Goal: Transaction & Acquisition: Download file/media

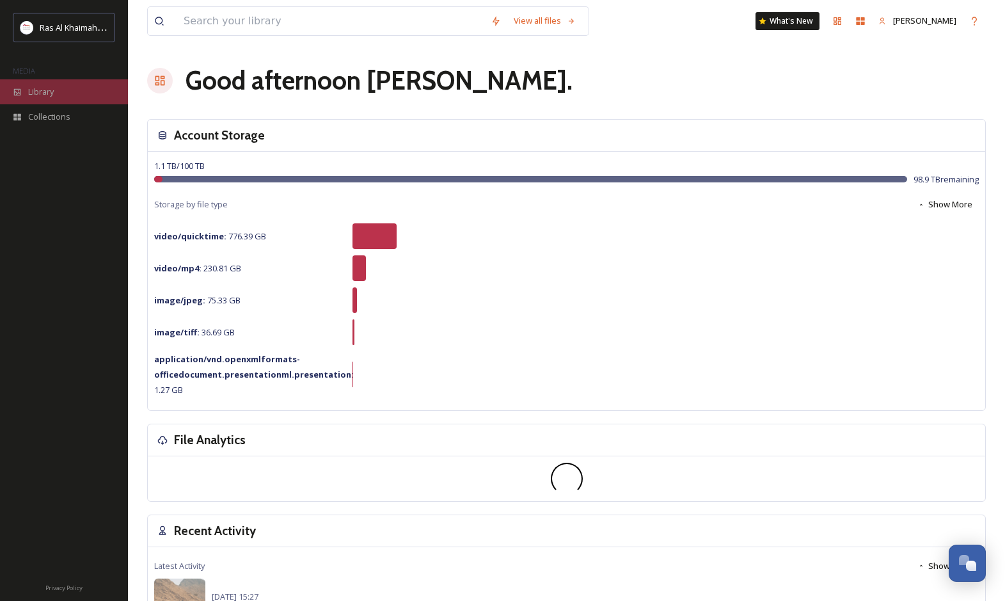
click at [76, 98] on div "Library" at bounding box center [64, 91] width 128 height 25
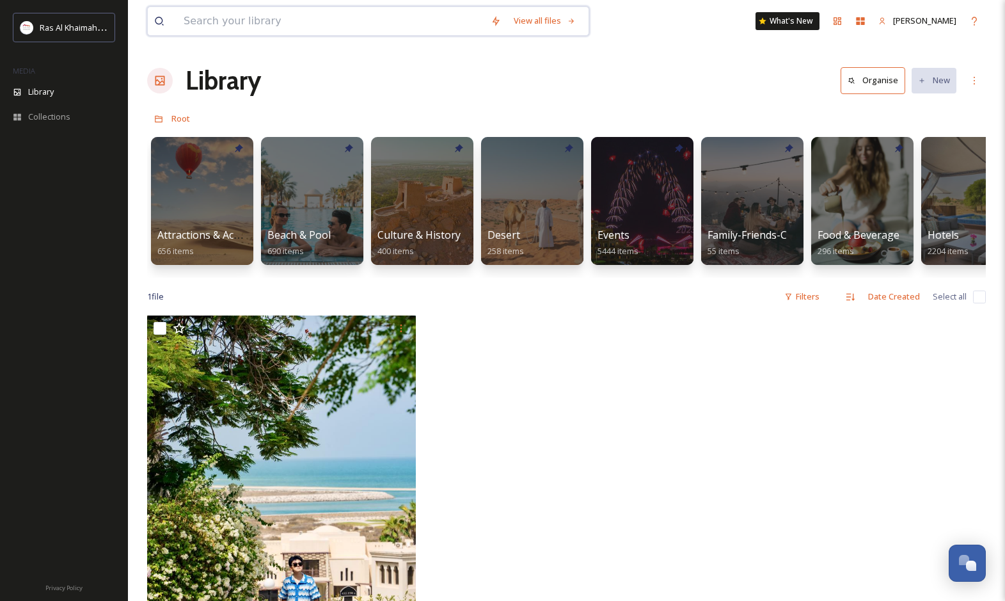
click at [294, 24] on input at bounding box center [330, 21] width 307 height 28
type input "jebel"
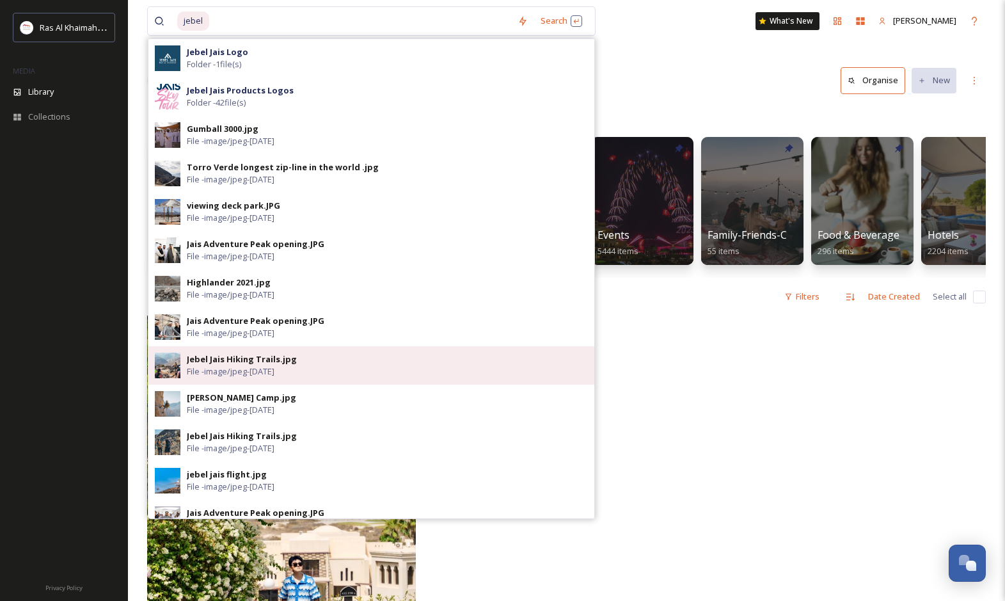
click at [236, 362] on div "Jebel Jais Hiking Trails.jpg" at bounding box center [242, 359] width 110 height 12
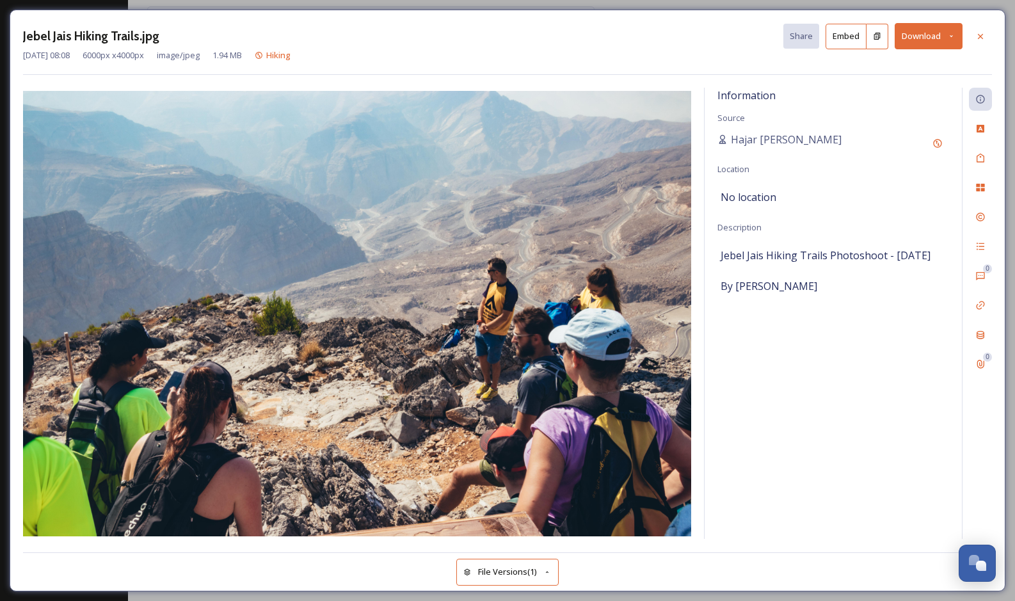
click at [301, 19] on div "Jebel Jais Hiking Trails.jpg Share Embed Download [DATE] 08:08 6000 px x 4000 p…" at bounding box center [508, 301] width 996 height 582
click at [980, 36] on icon at bounding box center [980, 35] width 5 height 5
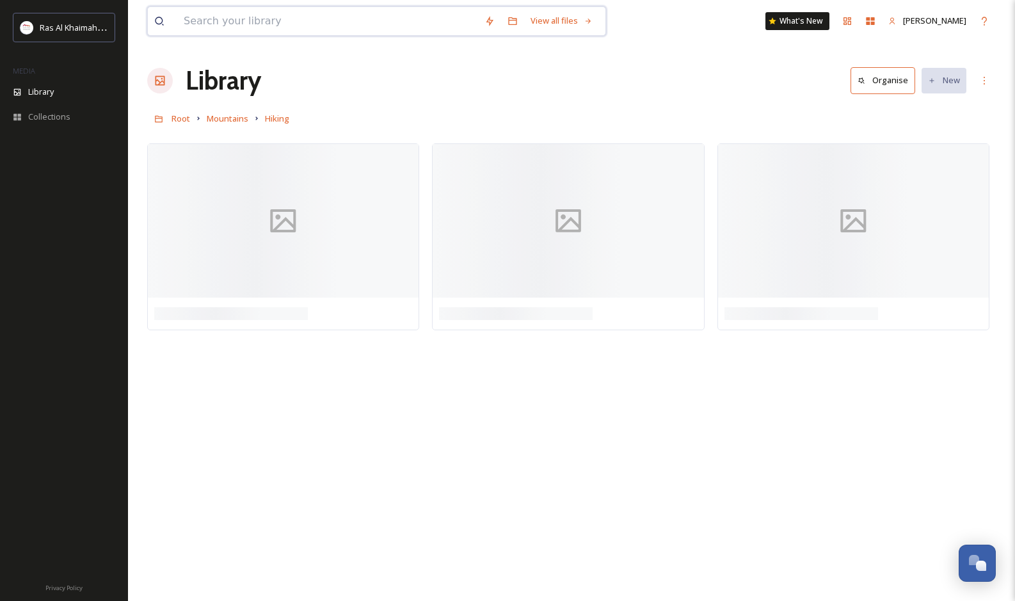
click at [210, 24] on input at bounding box center [327, 21] width 301 height 28
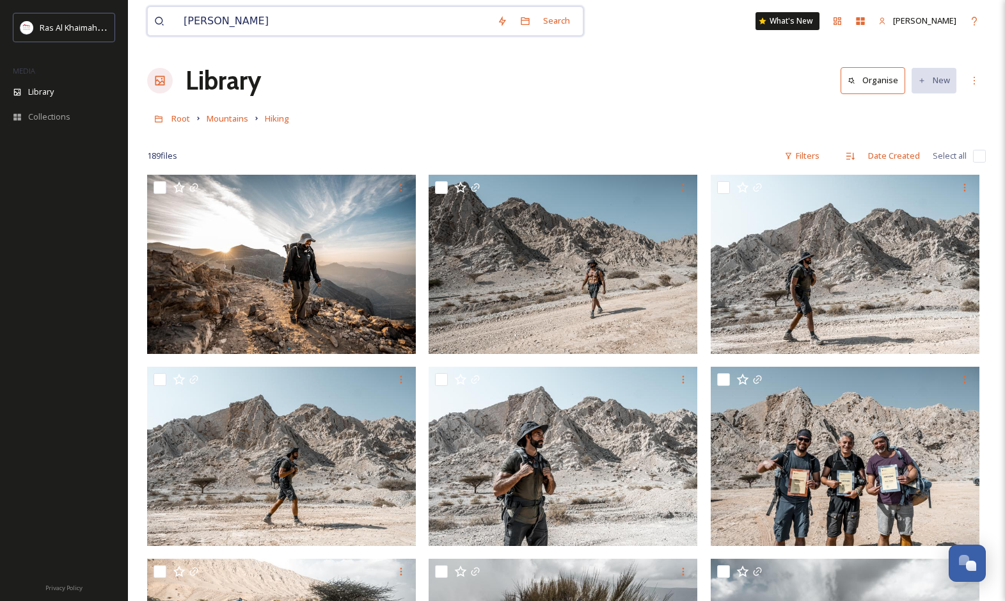
type input "[PERSON_NAME]"
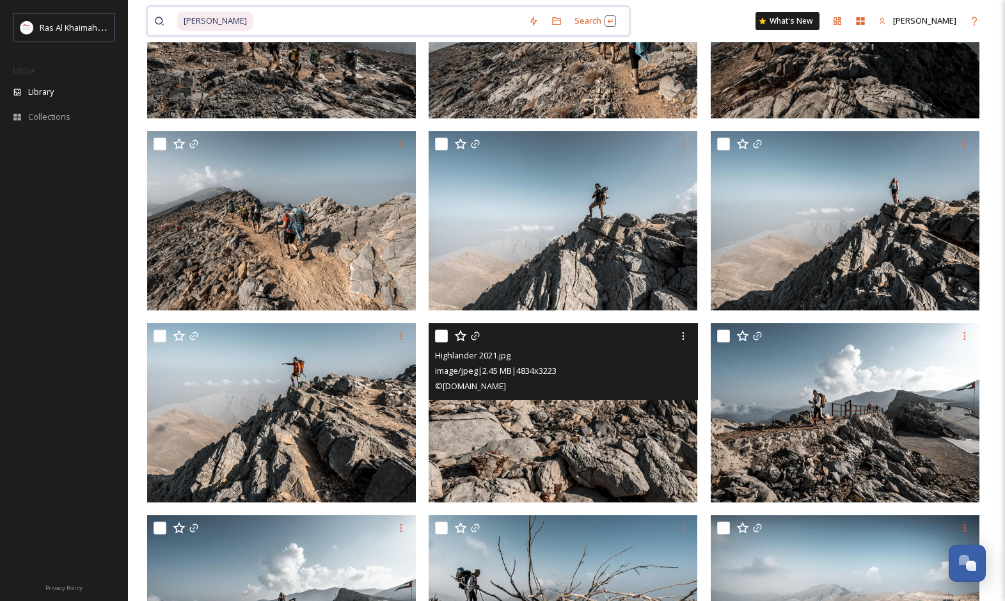
scroll to position [1216, 0]
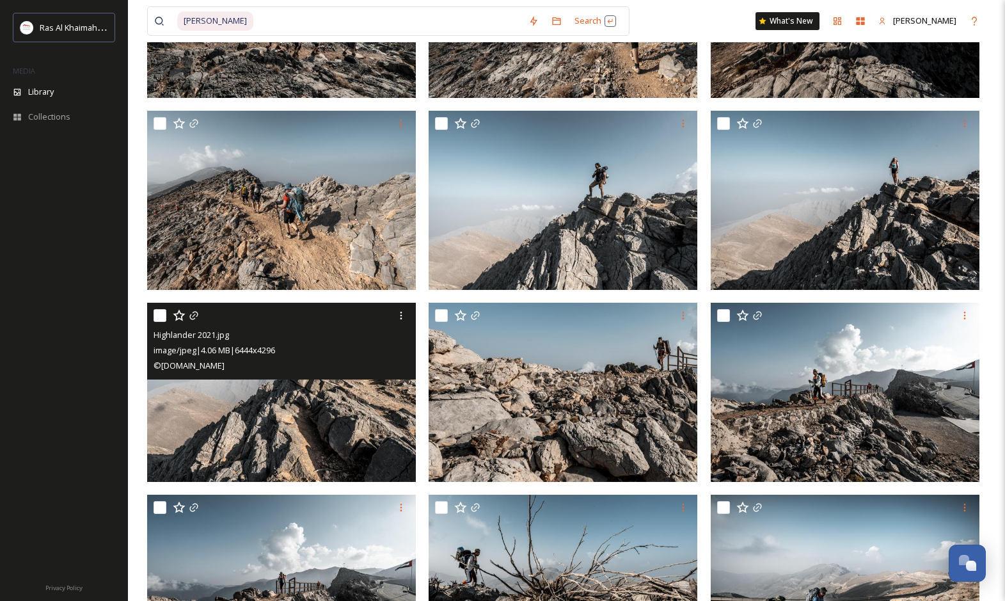
click at [278, 422] on img at bounding box center [281, 392] width 269 height 179
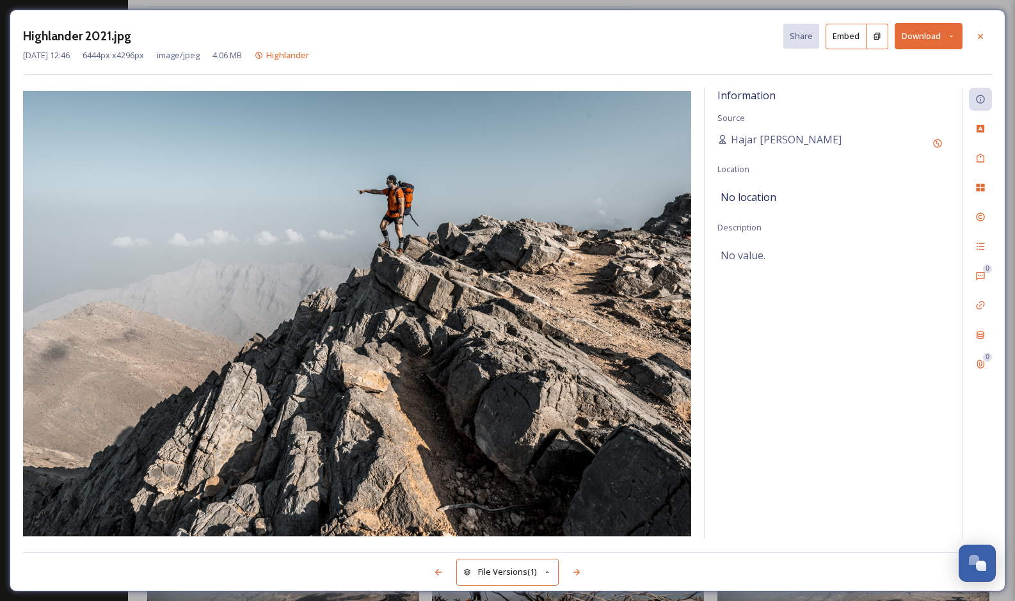
click at [930, 36] on button "Download" at bounding box center [928, 36] width 68 height 26
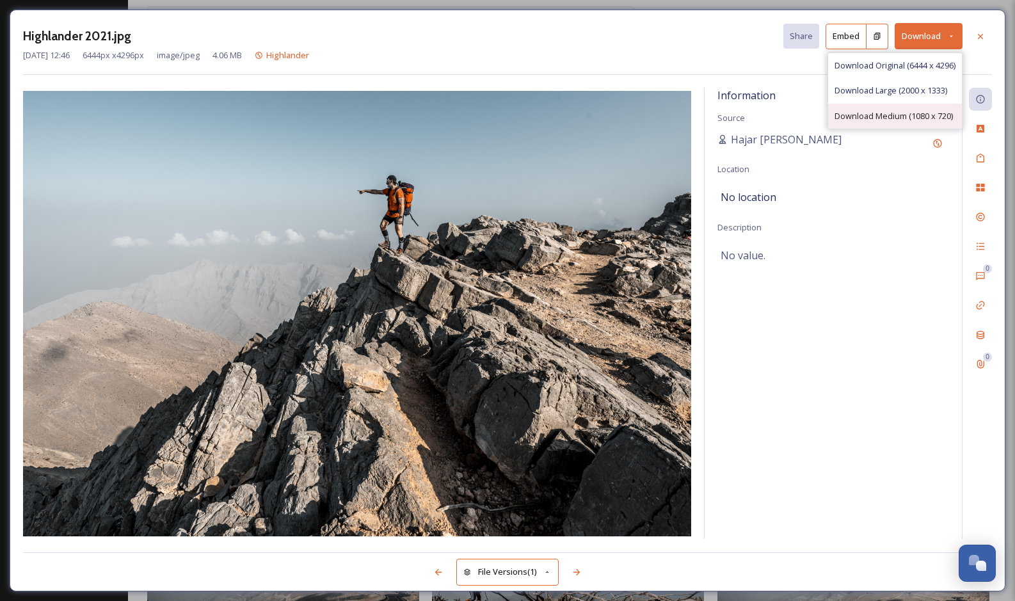
click at [887, 113] on span "Download Medium (1080 x 720)" at bounding box center [893, 116] width 118 height 12
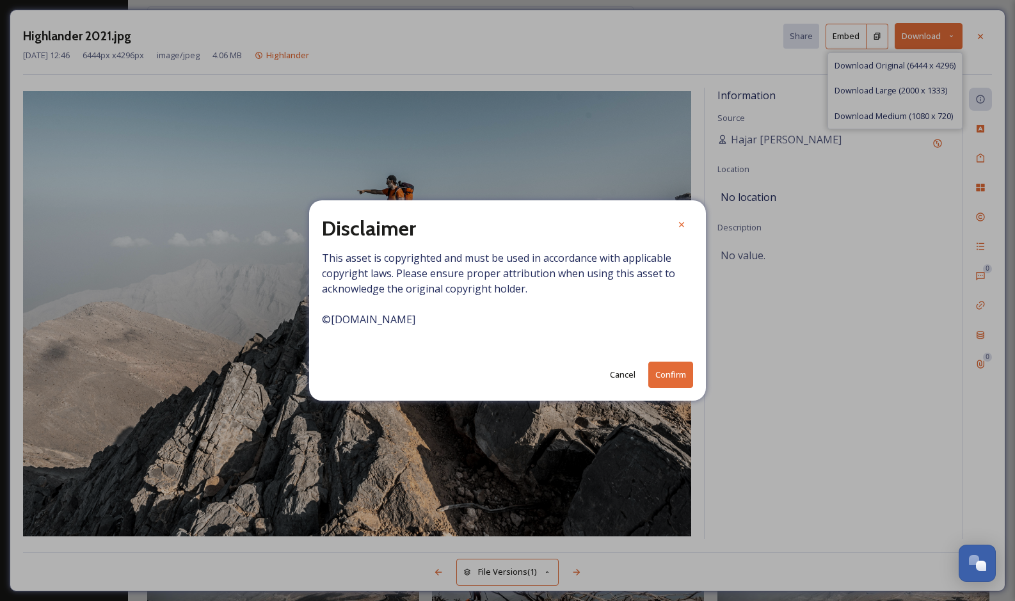
click at [672, 375] on button "Confirm" at bounding box center [670, 375] width 45 height 26
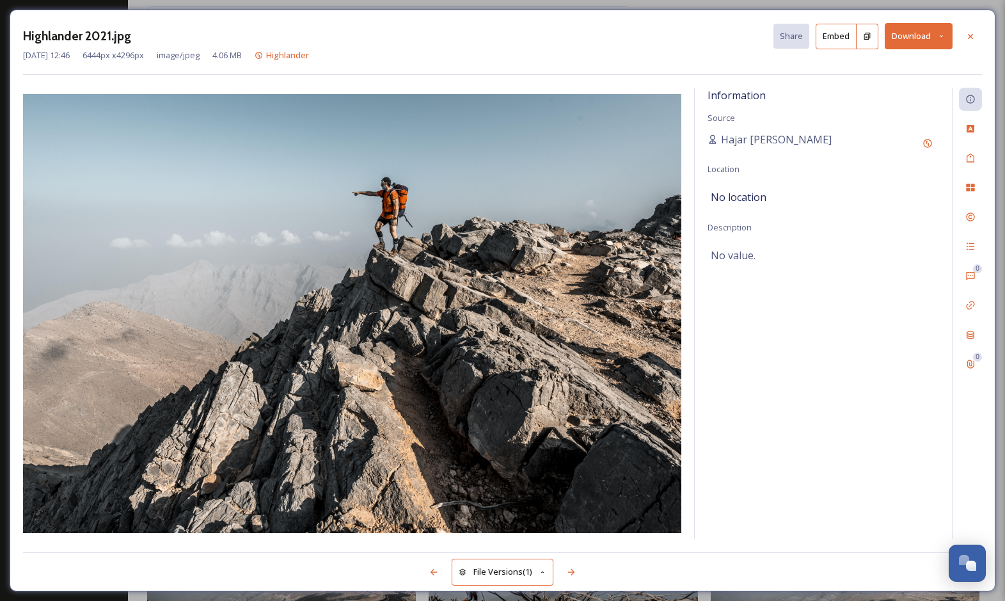
click at [998, 17] on div "Highlander 2021.jpg Share Embed Download [DATE] 12:46 6444 px x 4296 px image/j…" at bounding box center [502, 300] width 1005 height 601
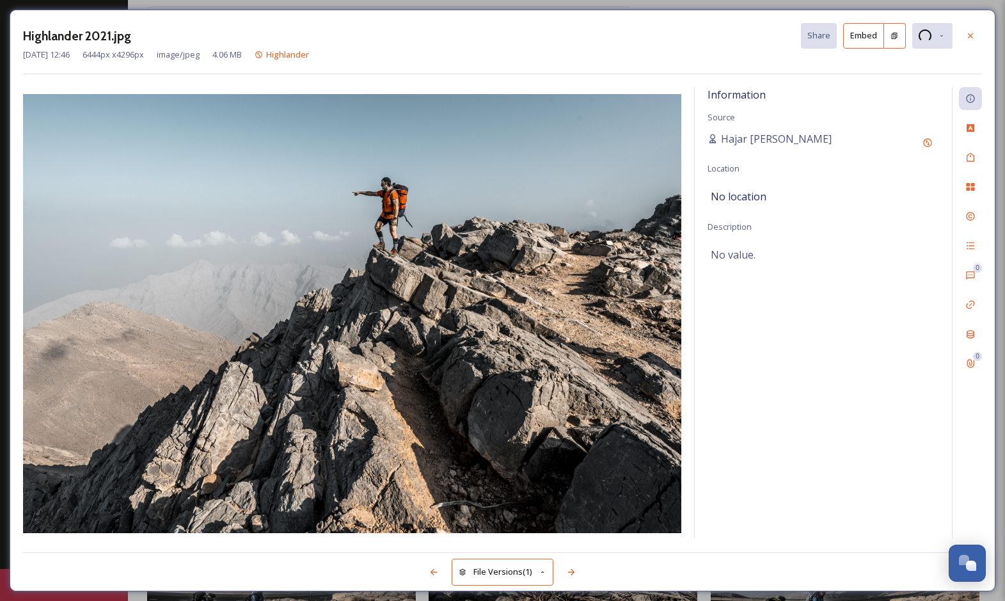
click at [907, 594] on div "Highlander 2021.jpg Share Embed [DATE] 12:46 6444 px x 4296 px image/jpeg 4.06 …" at bounding box center [502, 300] width 1005 height 601
click at [974, 35] on icon at bounding box center [971, 36] width 10 height 10
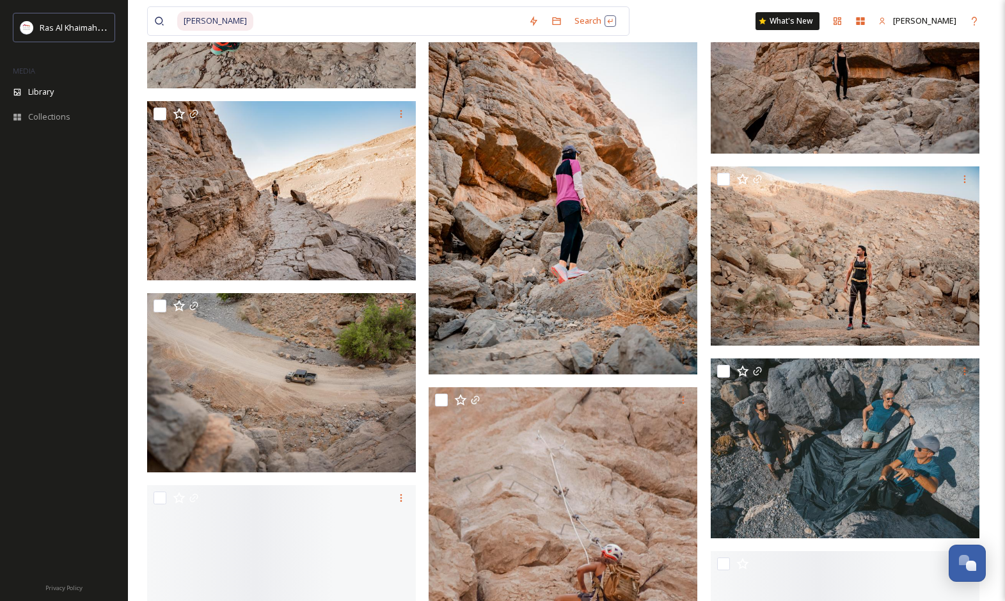
scroll to position [9406, 0]
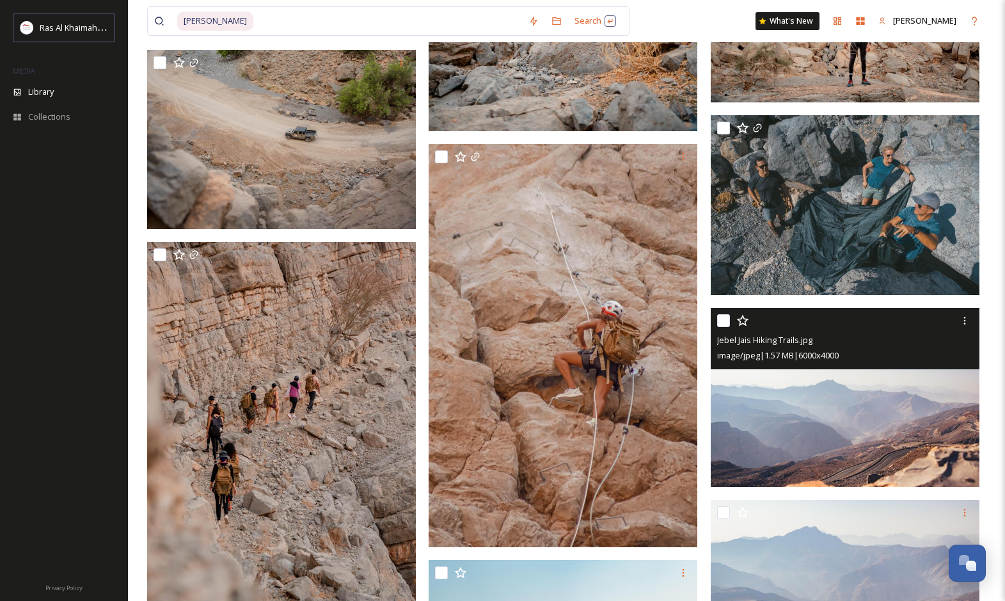
click at [915, 425] on img at bounding box center [845, 397] width 269 height 179
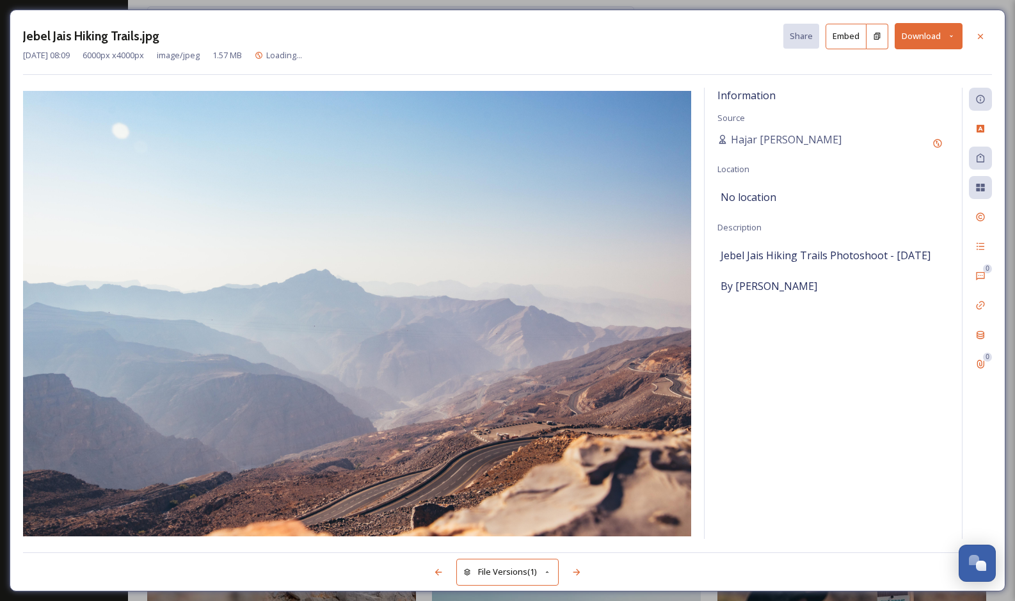
click at [935, 32] on button "Download" at bounding box center [928, 36] width 68 height 26
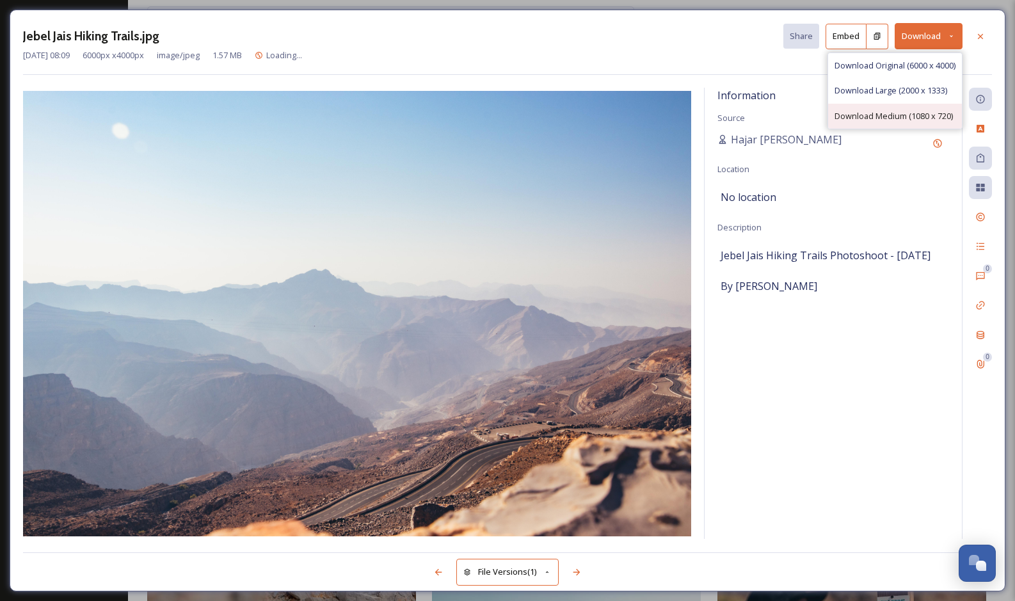
click at [896, 113] on span "Download Medium (1080 x 720)" at bounding box center [893, 116] width 118 height 12
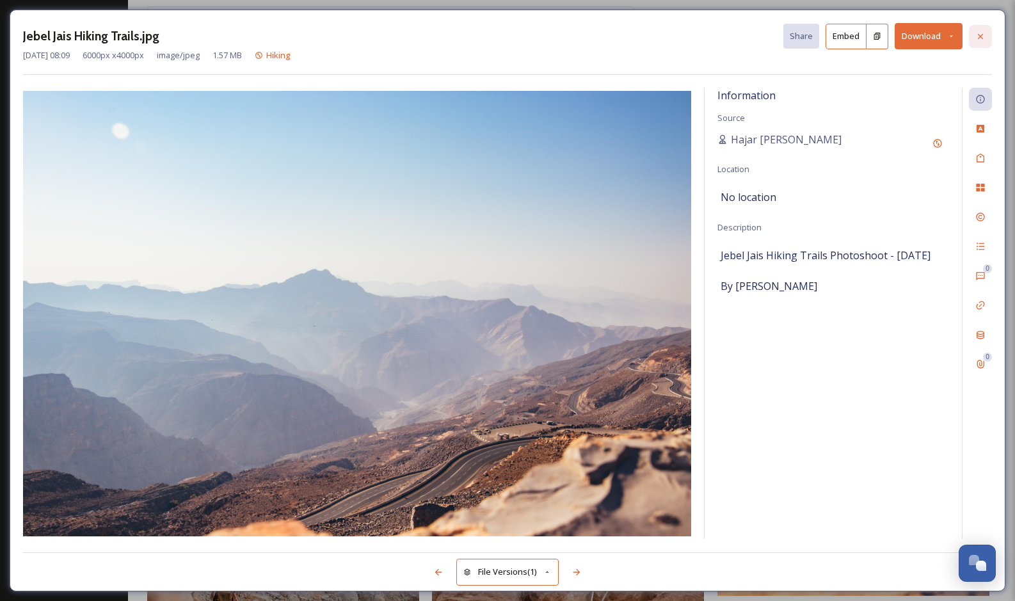
click at [977, 36] on icon at bounding box center [980, 36] width 10 height 10
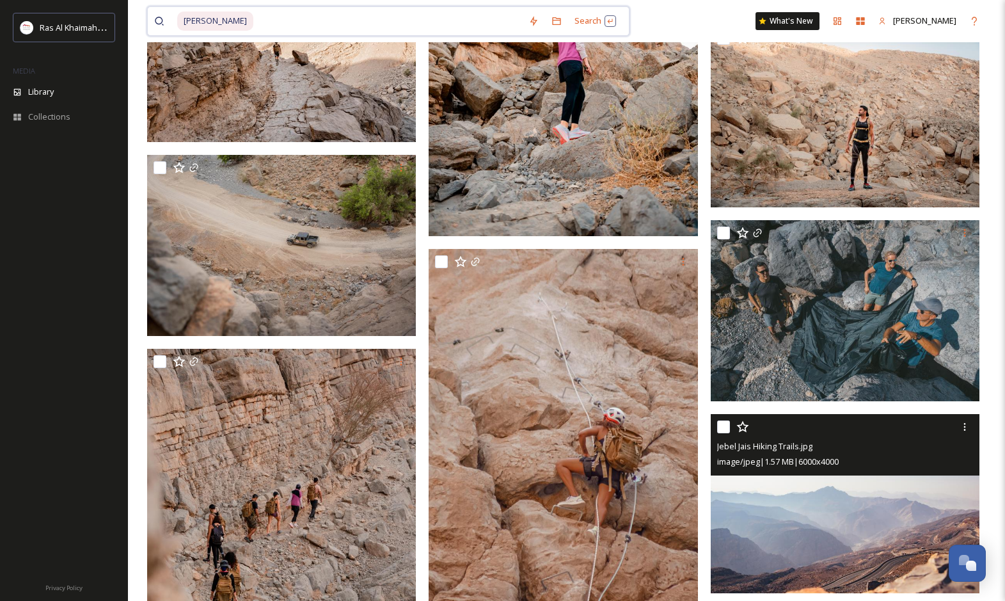
drag, startPoint x: 157, startPoint y: 12, endPoint x: 99, endPoint y: 6, distance: 57.9
type input "J"
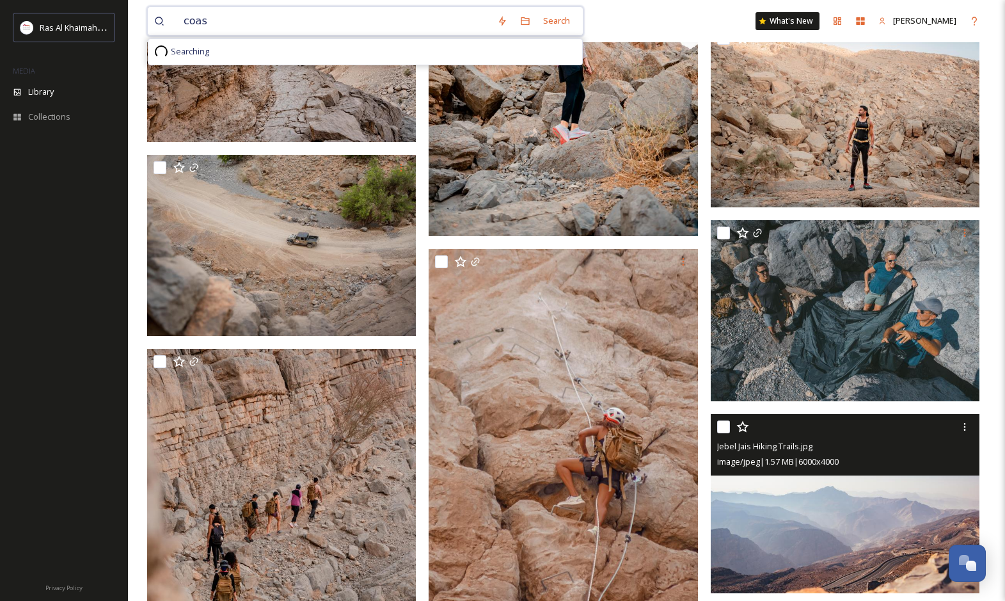
type input "coast"
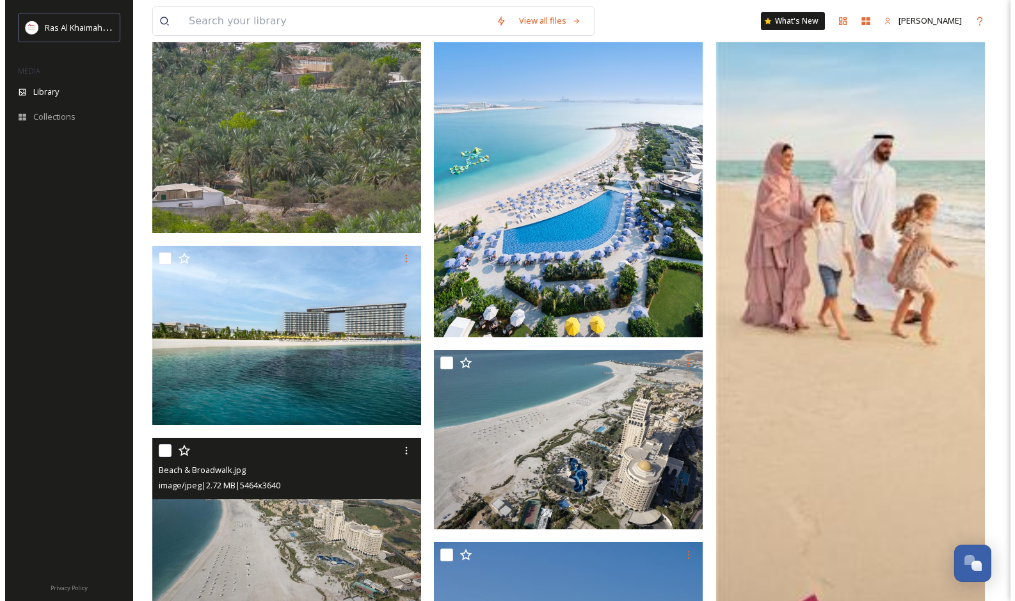
scroll to position [3135, 0]
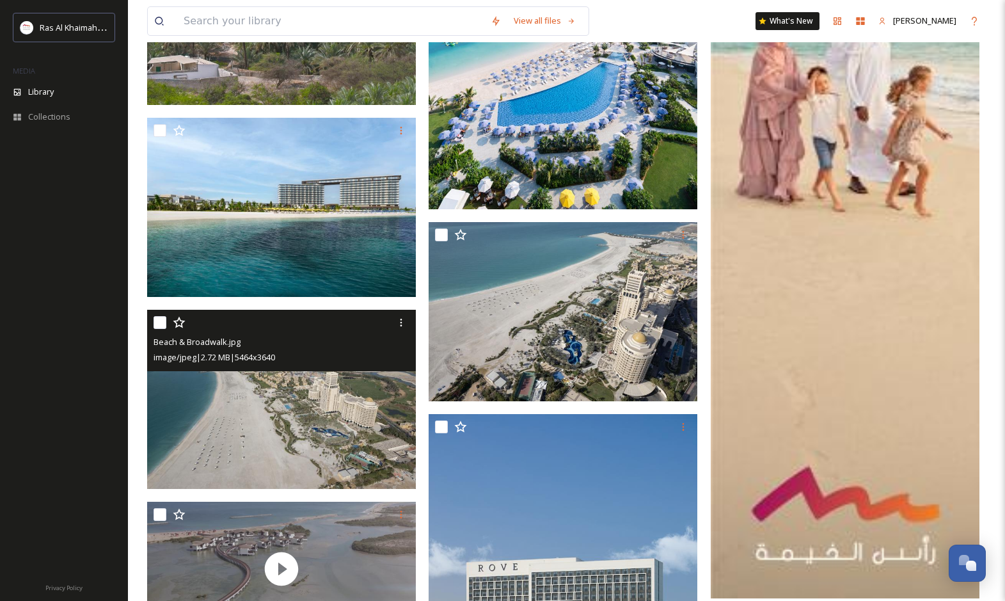
click at [332, 434] on img at bounding box center [281, 399] width 269 height 179
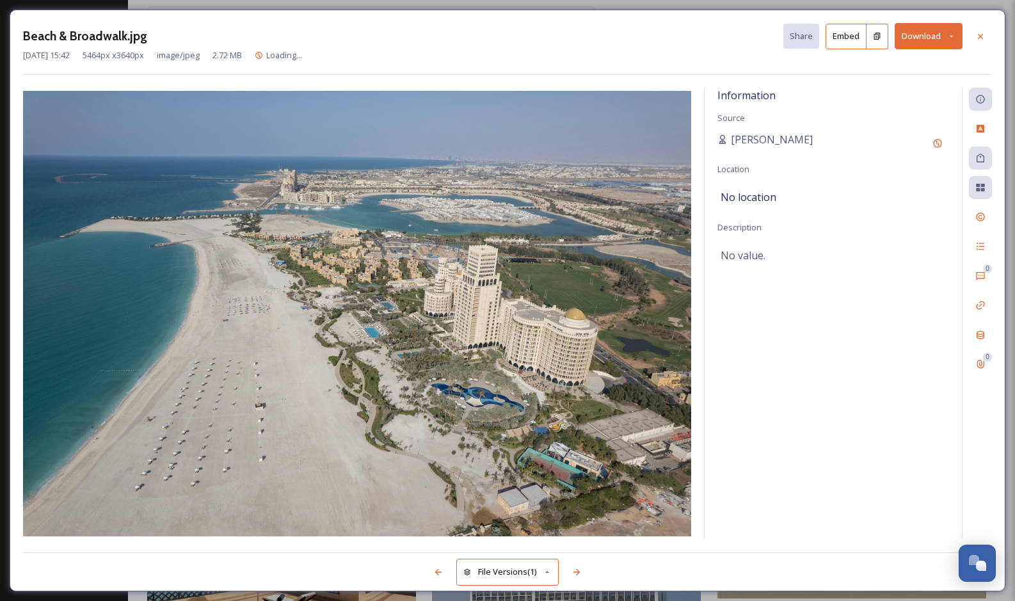
click at [908, 39] on button "Download" at bounding box center [928, 36] width 68 height 26
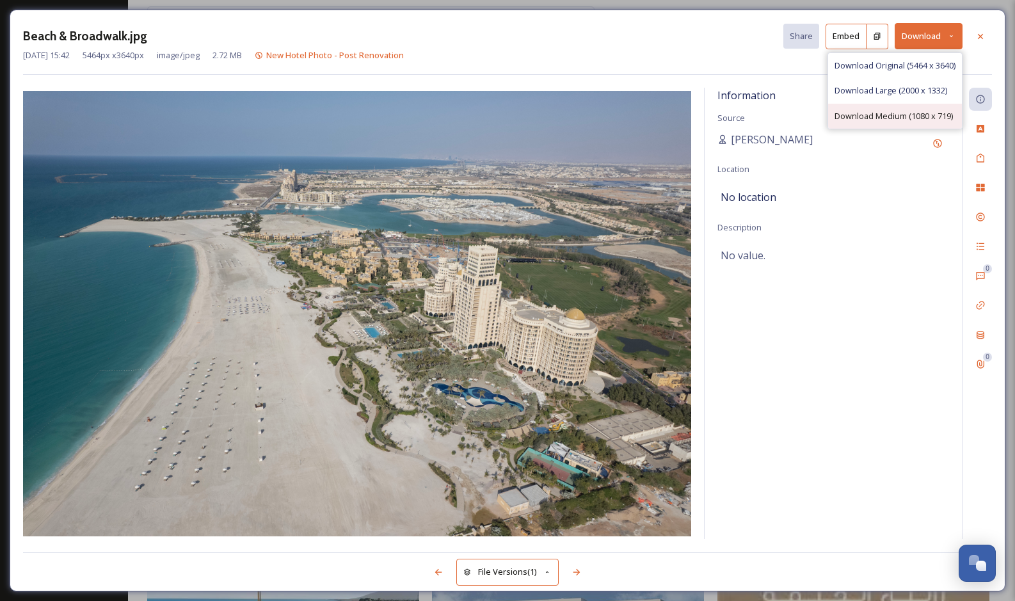
click at [881, 113] on span "Download Medium (1080 x 719)" at bounding box center [893, 116] width 118 height 12
